Goal: Task Accomplishment & Management: Use online tool/utility

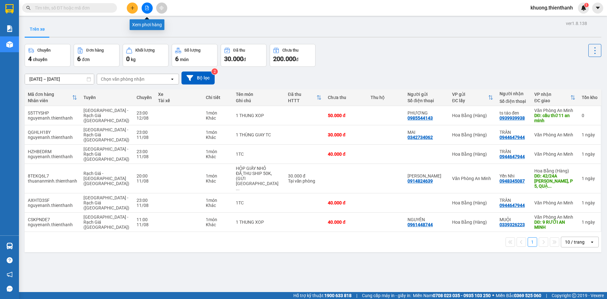
click at [144, 9] on button at bounding box center [147, 8] width 11 height 11
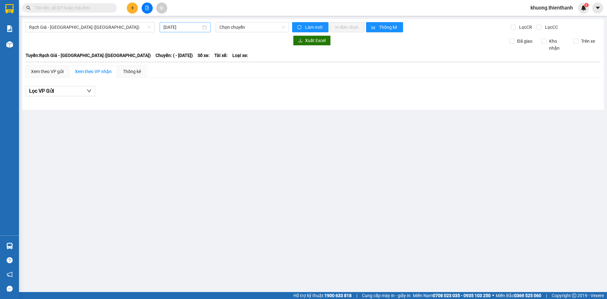
click at [202, 27] on div "13/08/2025" at bounding box center [185, 27] width 43 height 7
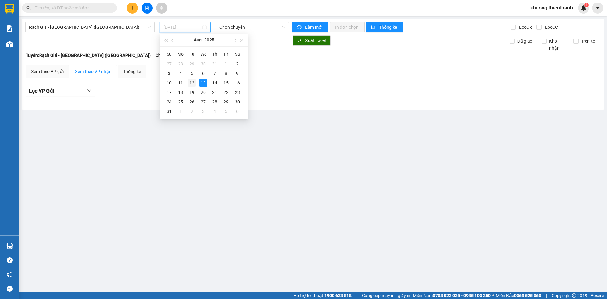
click at [194, 80] on div "12" at bounding box center [192, 83] width 8 height 8
type input "[DATE]"
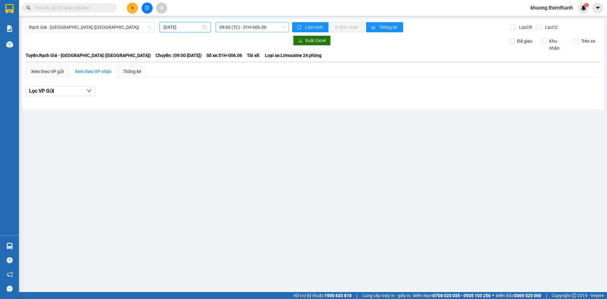
click at [283, 27] on span "09:00 (TC) - 51H-006.06" at bounding box center [252, 26] width 66 height 9
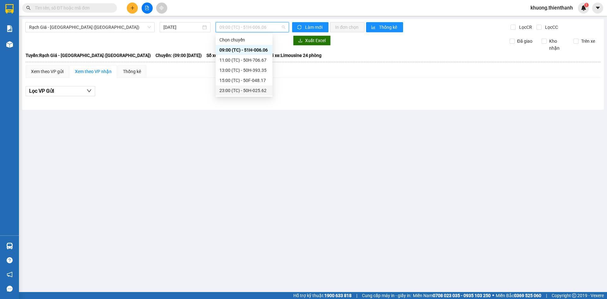
click at [242, 90] on div "23:00 (TC) - 50H-025.62" at bounding box center [243, 90] width 49 height 7
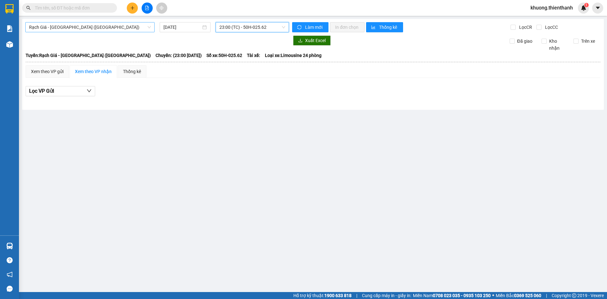
click at [140, 28] on span "Rạch Giá - Sài Gòn (Hàng Hoá)" at bounding box center [90, 26] width 122 height 9
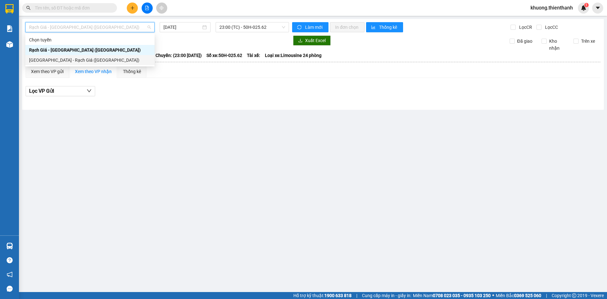
click at [130, 55] on div "[GEOGRAPHIC_DATA] - Rạch Giá ([GEOGRAPHIC_DATA])" at bounding box center [89, 60] width 129 height 10
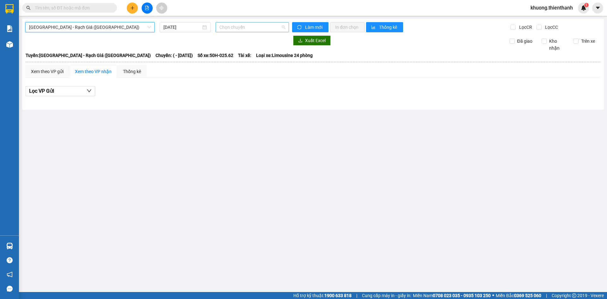
click at [284, 27] on span "Chọn chuyến" at bounding box center [252, 26] width 66 height 9
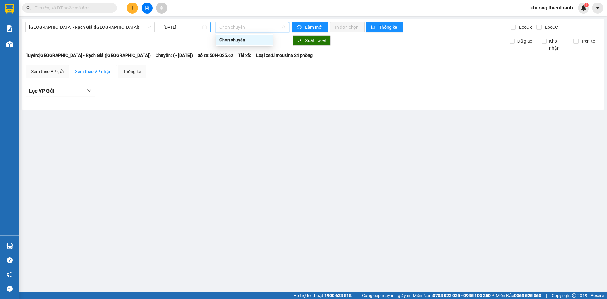
click at [198, 26] on input "13/08/2025" at bounding box center [183, 27] width 38 height 7
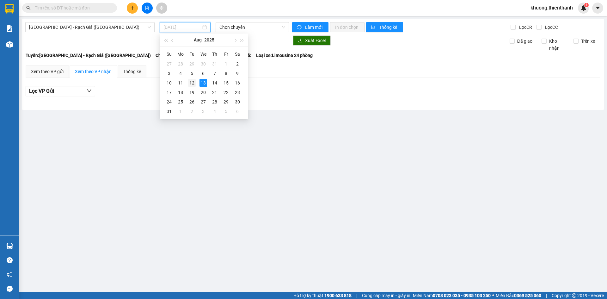
click at [195, 80] on div "12" at bounding box center [192, 83] width 8 height 8
type input "[DATE]"
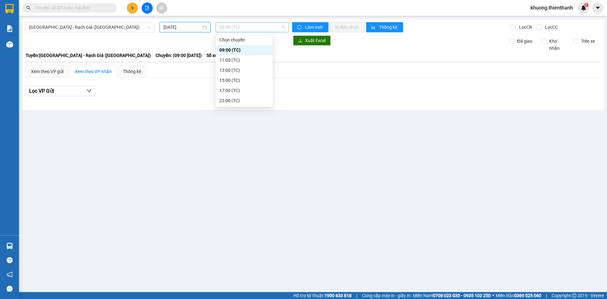
click at [282, 28] on span "09:00 (TC)" at bounding box center [252, 26] width 66 height 9
click at [249, 101] on div "23:00 (TC)" at bounding box center [243, 100] width 49 height 7
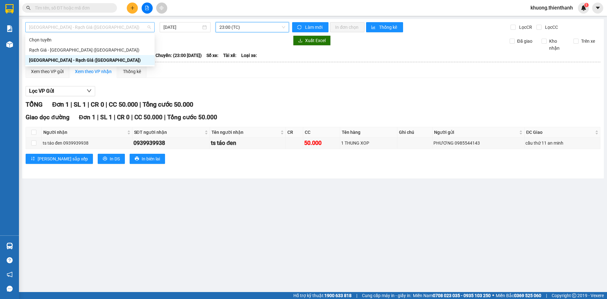
click at [147, 28] on span "[GEOGRAPHIC_DATA] - Rạch Giá ([GEOGRAPHIC_DATA])" at bounding box center [90, 26] width 122 height 9
click at [121, 49] on div "Rạch Giá - Sài Gòn (Hàng Hoá)" at bounding box center [90, 49] width 122 height 7
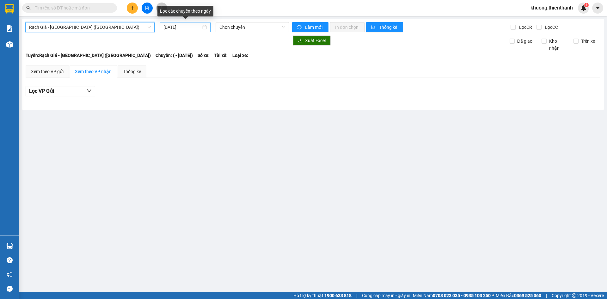
click at [207, 26] on div "13/08/2025" at bounding box center [185, 27] width 51 height 10
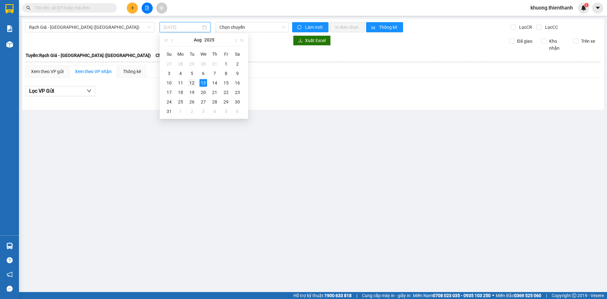
click at [193, 83] on div "12" at bounding box center [192, 83] width 8 height 8
type input "[DATE]"
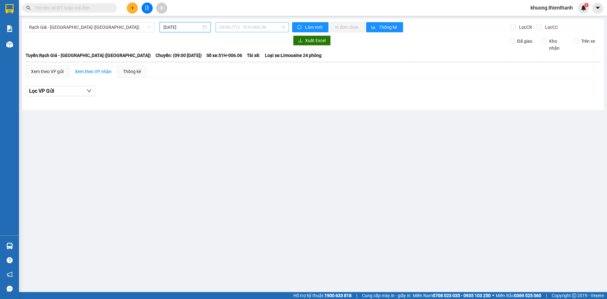
click at [284, 27] on span "09:00 (TC) - 51H-006.06" at bounding box center [252, 26] width 66 height 9
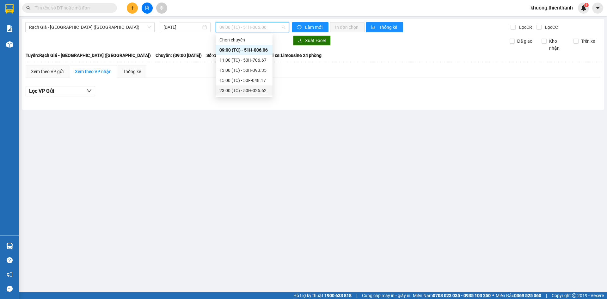
click at [249, 91] on div "23:00 (TC) - 50H-025.62" at bounding box center [243, 90] width 49 height 7
click at [285, 26] on span "23:00 (TC) - 50H-025.62" at bounding box center [252, 26] width 66 height 9
click at [249, 91] on div "23:00 (TC) - 50H-025.62" at bounding box center [243, 90] width 49 height 7
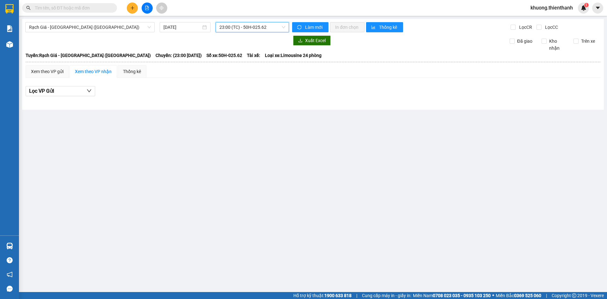
click at [284, 28] on span "23:00 (TC) - 50H-025.62" at bounding box center [252, 26] width 66 height 9
click at [311, 93] on div "Lọc VP Gửi" at bounding box center [313, 91] width 575 height 10
click at [61, 68] on div "Xem theo VP gửi" at bounding box center [47, 71] width 33 height 7
click at [107, 73] on div "Xem theo VP nhận" at bounding box center [93, 71] width 37 height 7
click at [144, 6] on button at bounding box center [147, 8] width 11 height 11
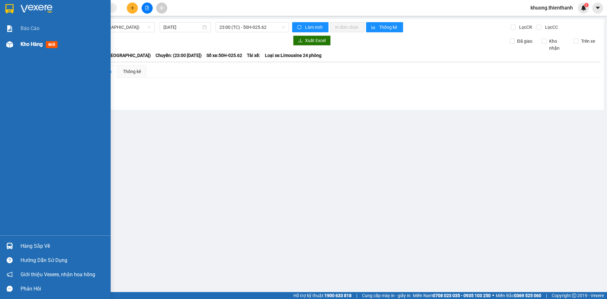
drag, startPoint x: 22, startPoint y: 42, endPoint x: 27, endPoint y: 43, distance: 5.7
click at [22, 42] on span "Kho hàng" at bounding box center [32, 44] width 22 height 6
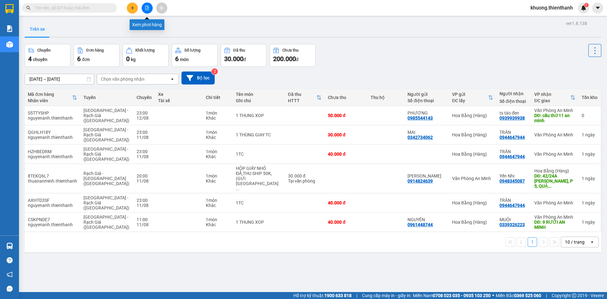
click at [146, 6] on icon "file-add" at bounding box center [146, 8] width 3 height 4
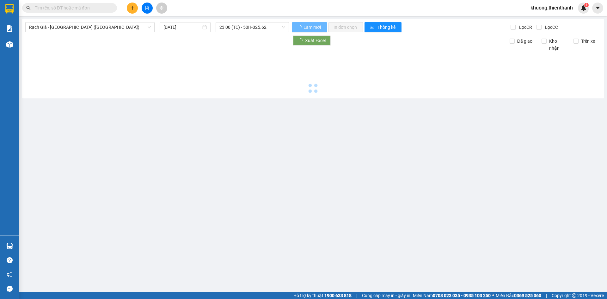
type input "13/08/2025"
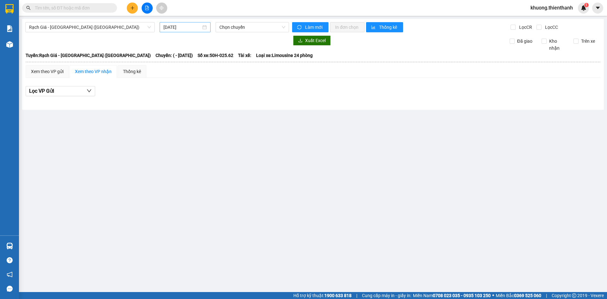
click at [206, 27] on div "13/08/2025" at bounding box center [185, 27] width 43 height 7
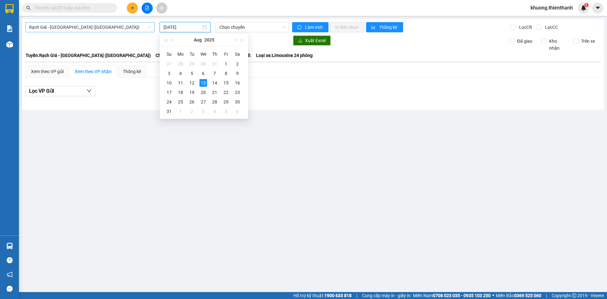
click at [116, 27] on span "Rạch Giá - Sài Gòn (Hàng Hoá)" at bounding box center [90, 26] width 122 height 9
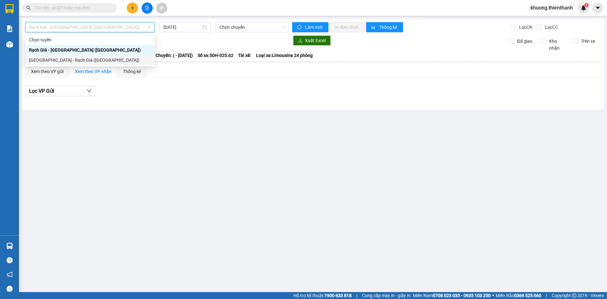
click at [103, 57] on div "[GEOGRAPHIC_DATA] - Rạch Giá ([GEOGRAPHIC_DATA])" at bounding box center [90, 60] width 122 height 7
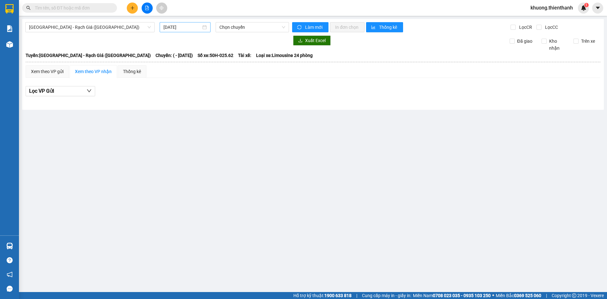
click at [205, 29] on div "13/08/2025" at bounding box center [185, 27] width 43 height 7
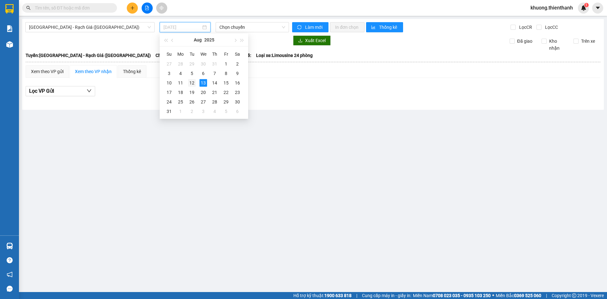
click at [193, 79] on div "12" at bounding box center [192, 83] width 8 height 8
type input "[DATE]"
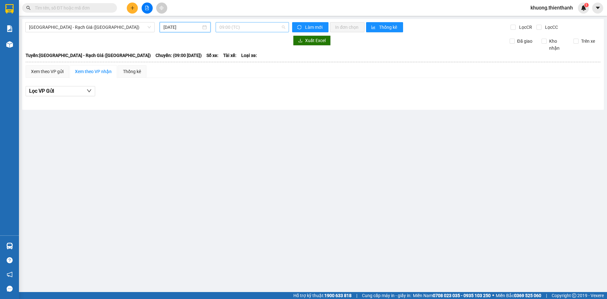
drag, startPoint x: 282, startPoint y: 26, endPoint x: 281, endPoint y: 32, distance: 6.4
click at [282, 26] on span "09:00 (TC)" at bounding box center [252, 26] width 66 height 9
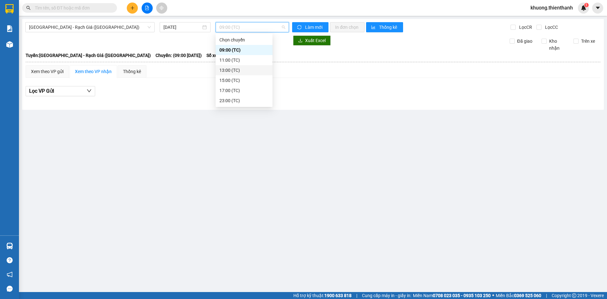
click at [241, 74] on div "13:00 (TC)" at bounding box center [244, 70] width 57 height 10
click at [282, 28] on span "13:00 (TC)" at bounding box center [252, 26] width 66 height 9
click at [240, 55] on div "11:00 (TC)" at bounding box center [244, 60] width 57 height 10
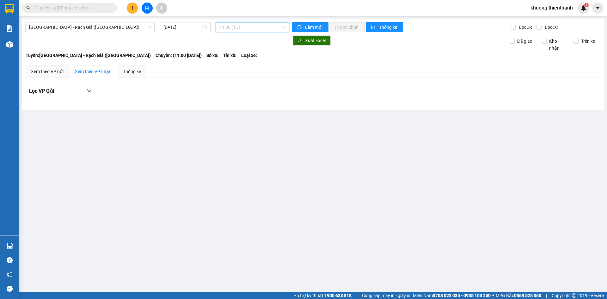
click at [283, 28] on span "11:00 (TC)" at bounding box center [252, 26] width 66 height 9
click at [239, 78] on div "15:00 (TC)" at bounding box center [243, 80] width 49 height 7
click at [283, 27] on span "15:00 (TC)" at bounding box center [252, 26] width 66 height 9
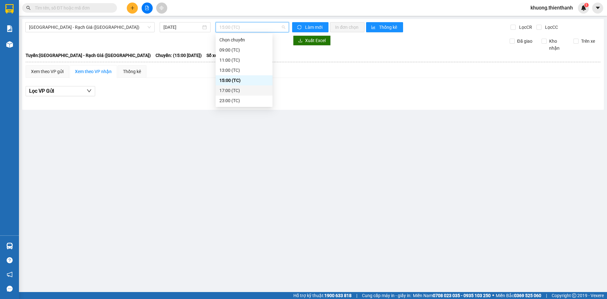
click at [244, 92] on div "17:00 (TC)" at bounding box center [243, 90] width 49 height 7
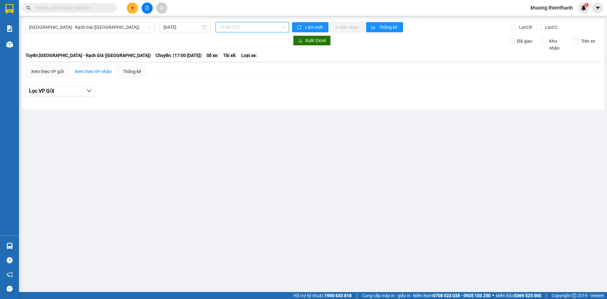
click at [284, 27] on span "17:00 (TC)" at bounding box center [252, 26] width 66 height 9
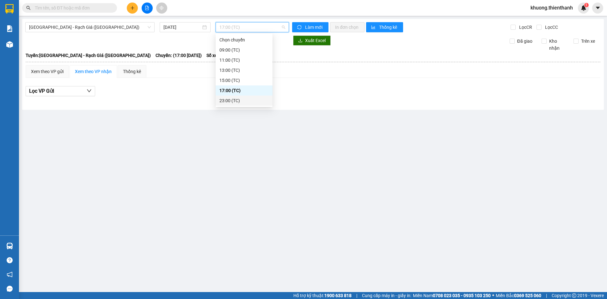
click at [244, 101] on div "23:00 (TC)" at bounding box center [243, 100] width 49 height 7
